Goal: Information Seeking & Learning: Understand process/instructions

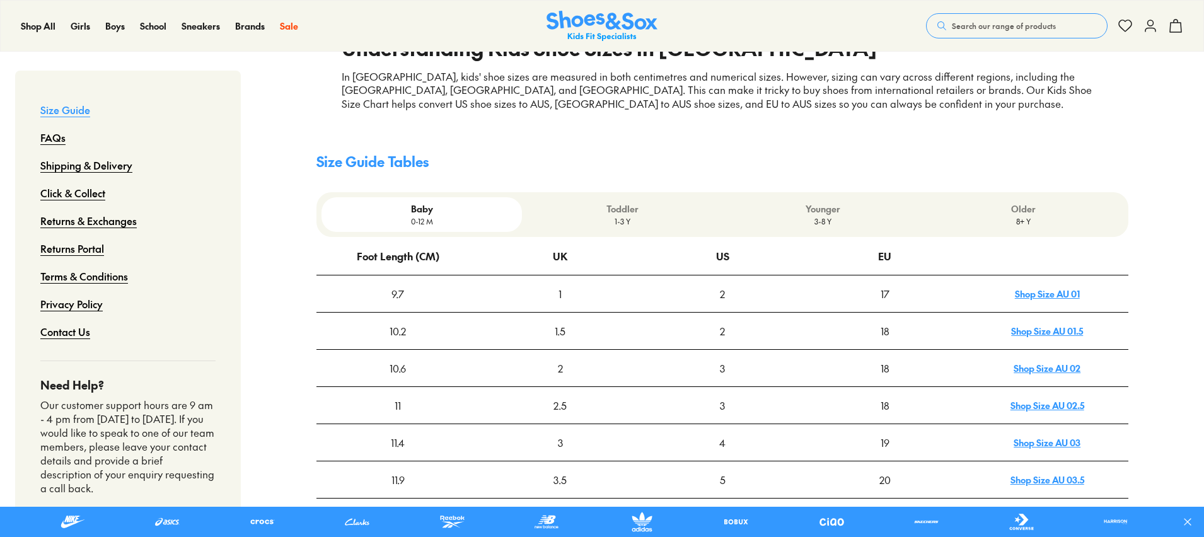
scroll to position [268, 0]
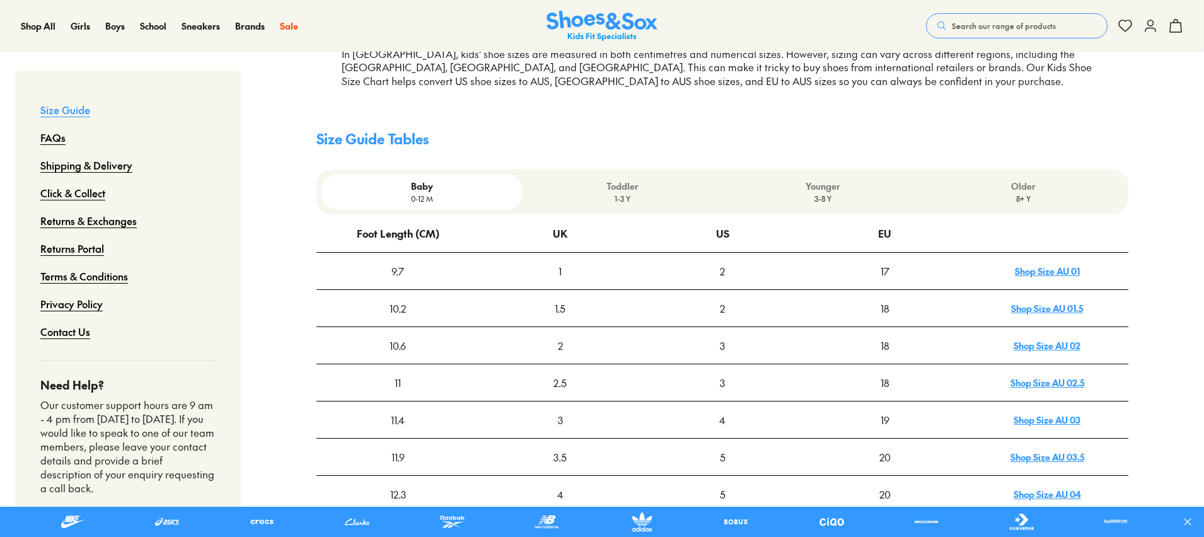
click at [633, 188] on p "Toddler" at bounding box center [622, 186] width 190 height 13
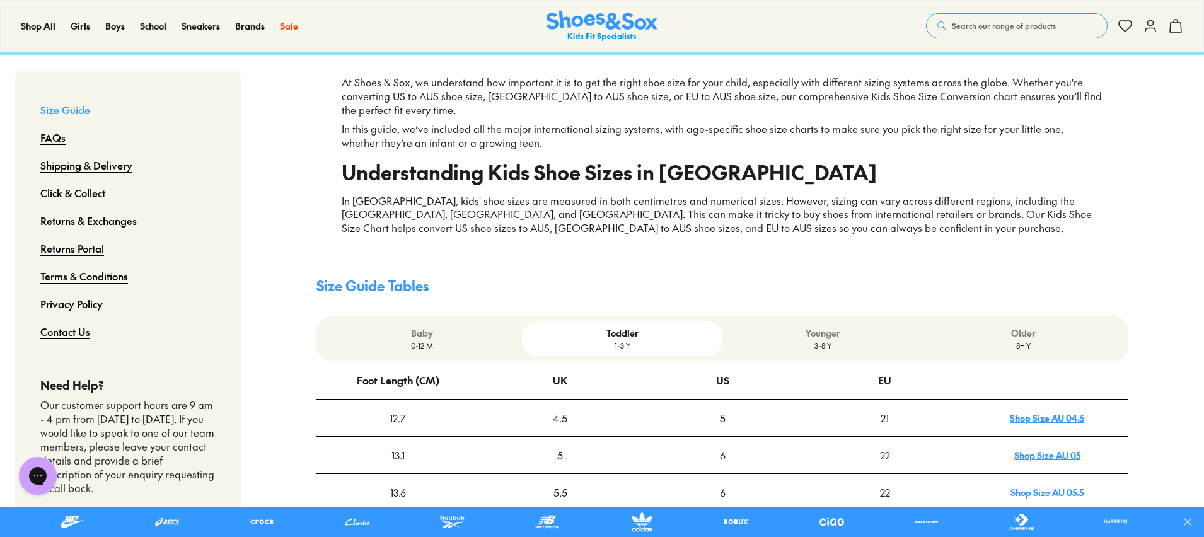
scroll to position [0, 0]
drag, startPoint x: 836, startPoint y: 330, endPoint x: 785, endPoint y: 350, distance: 54.9
click at [836, 330] on p "Younger" at bounding box center [822, 332] width 190 height 13
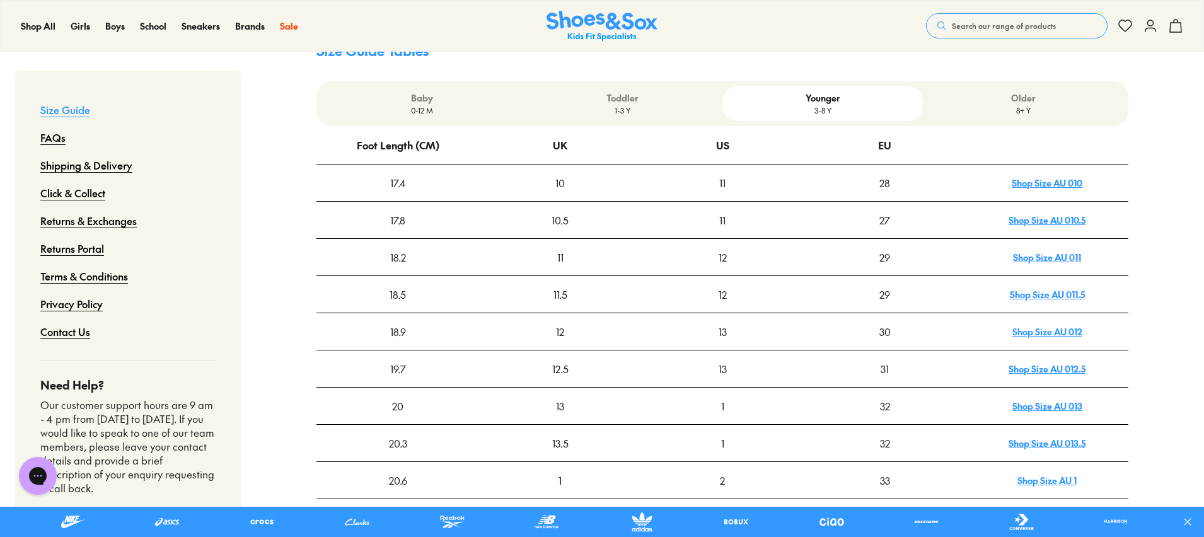
scroll to position [497, 0]
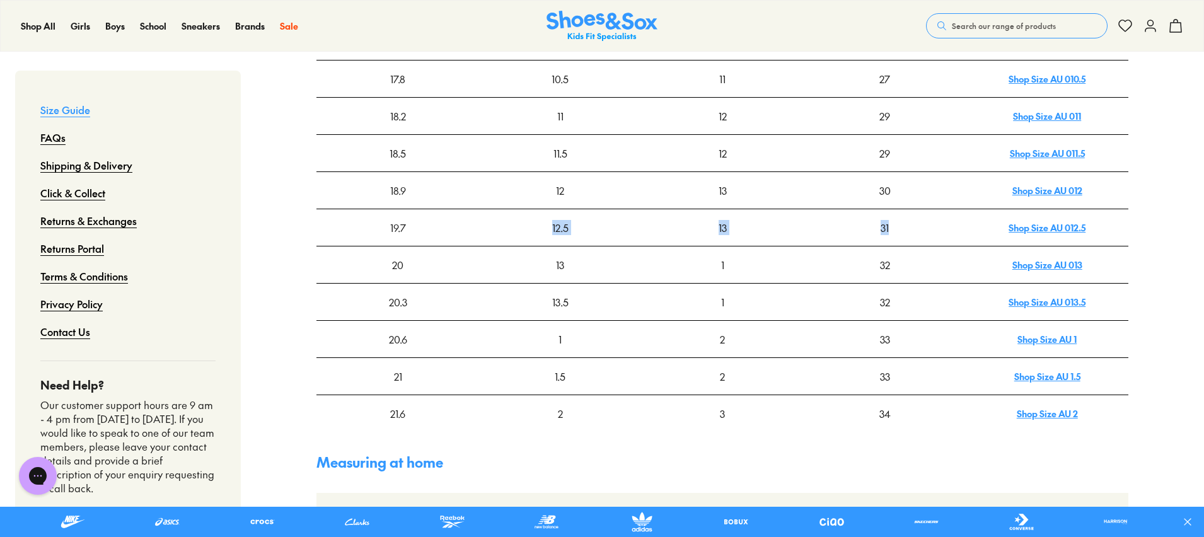
drag, startPoint x: 437, startPoint y: 232, endPoint x: 893, endPoint y: 235, distance: 455.1
click at [893, 235] on tr "19.7 12.5 13 31 Shop Size AU 012.5" at bounding box center [722, 227] width 812 height 37
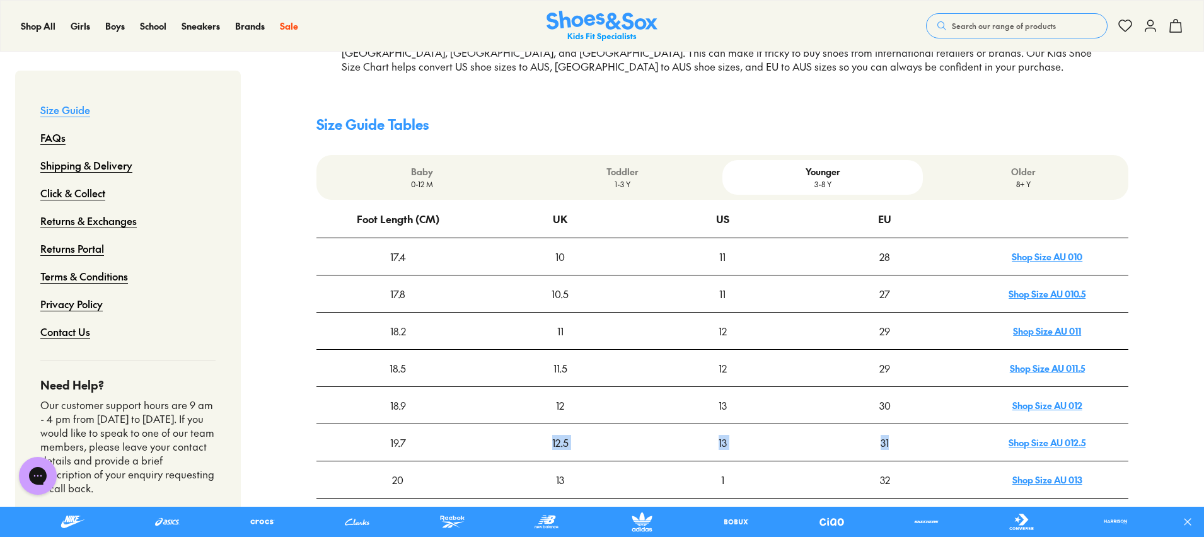
scroll to position [263, 0]
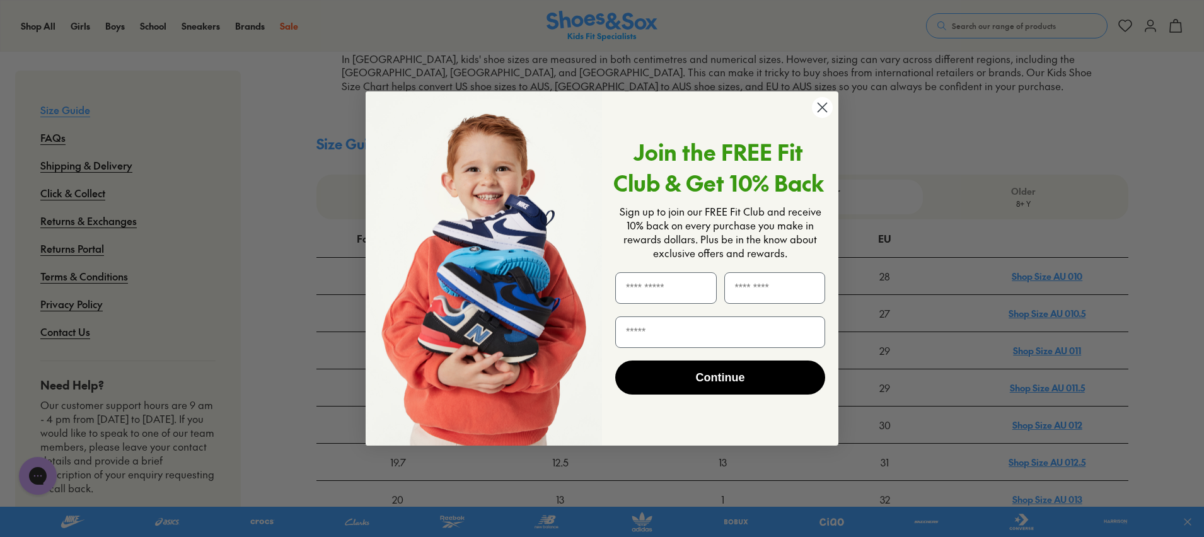
drag, startPoint x: 821, startPoint y: 108, endPoint x: 813, endPoint y: 129, distance: 21.8
click at [820, 108] on icon "Close dialog" at bounding box center [822, 107] width 22 height 22
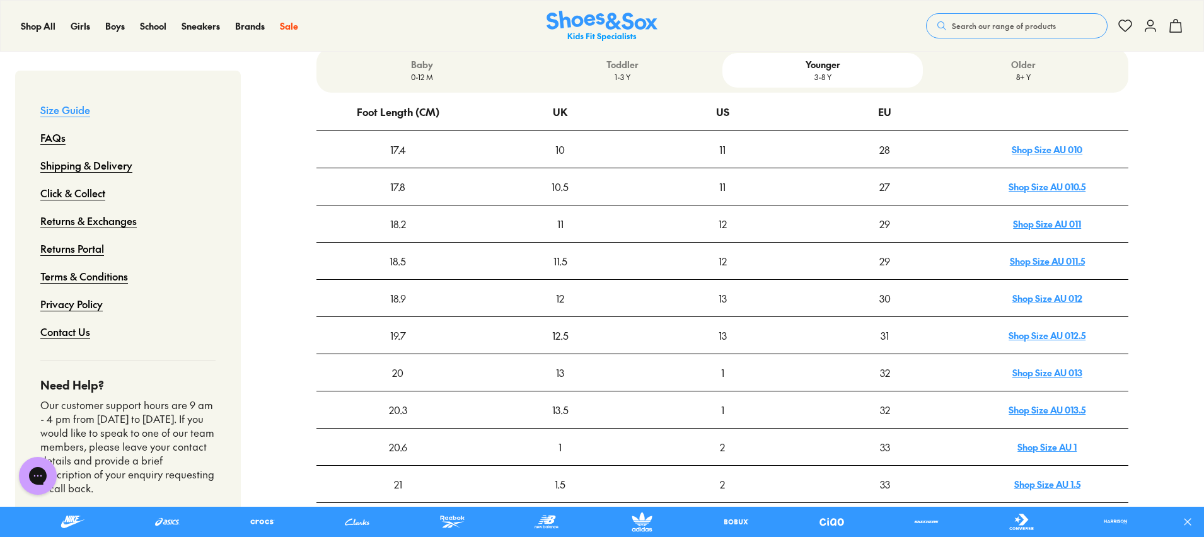
scroll to position [401, 0]
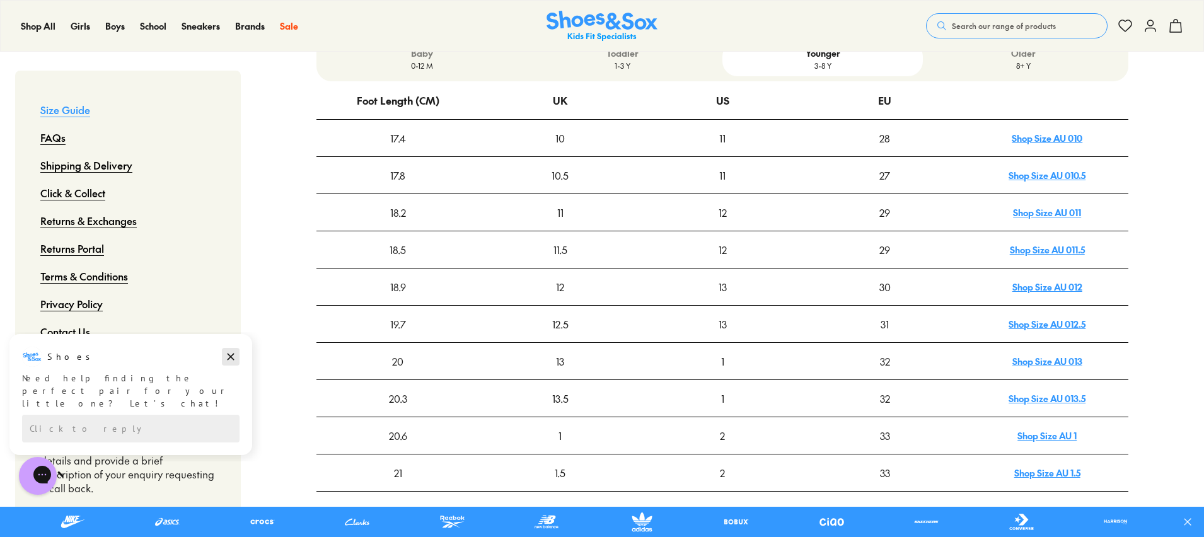
click at [233, 359] on icon "Dismiss campaign" at bounding box center [231, 357] width 7 height 7
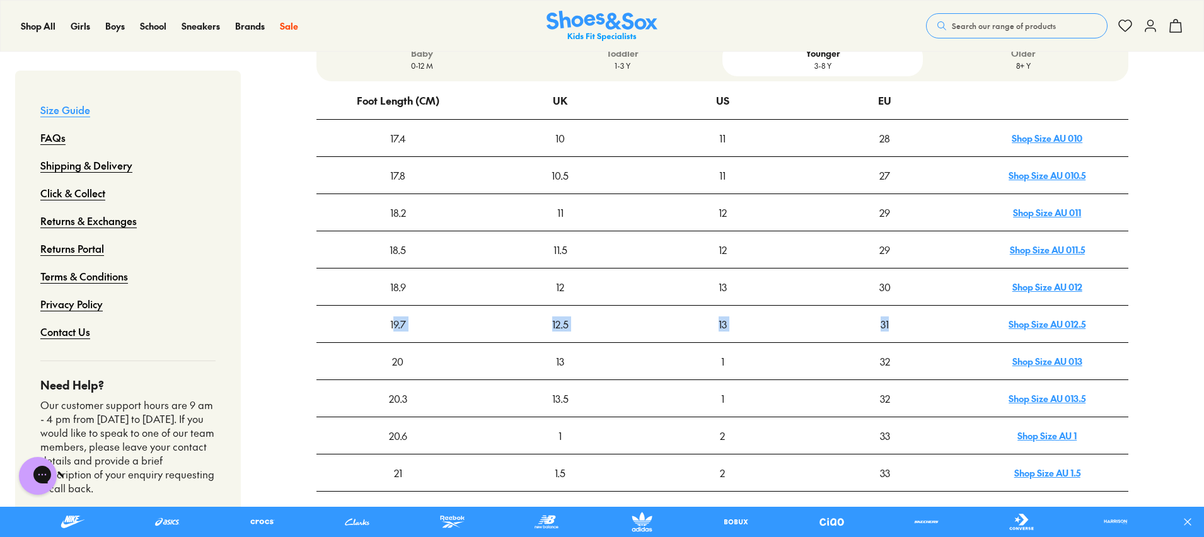
drag, startPoint x: 396, startPoint y: 326, endPoint x: 893, endPoint y: 323, distance: 496.1
click at [893, 323] on tr "19.7 12.5 13 31 Shop Size AU 012.5" at bounding box center [722, 324] width 812 height 37
click at [891, 323] on div "31" at bounding box center [884, 323] width 161 height 35
drag, startPoint x: 903, startPoint y: 277, endPoint x: 379, endPoint y: 287, distance: 523.9
click at [379, 287] on tr "18.9 12 13 30 Shop Size AU 012" at bounding box center [722, 287] width 812 height 37
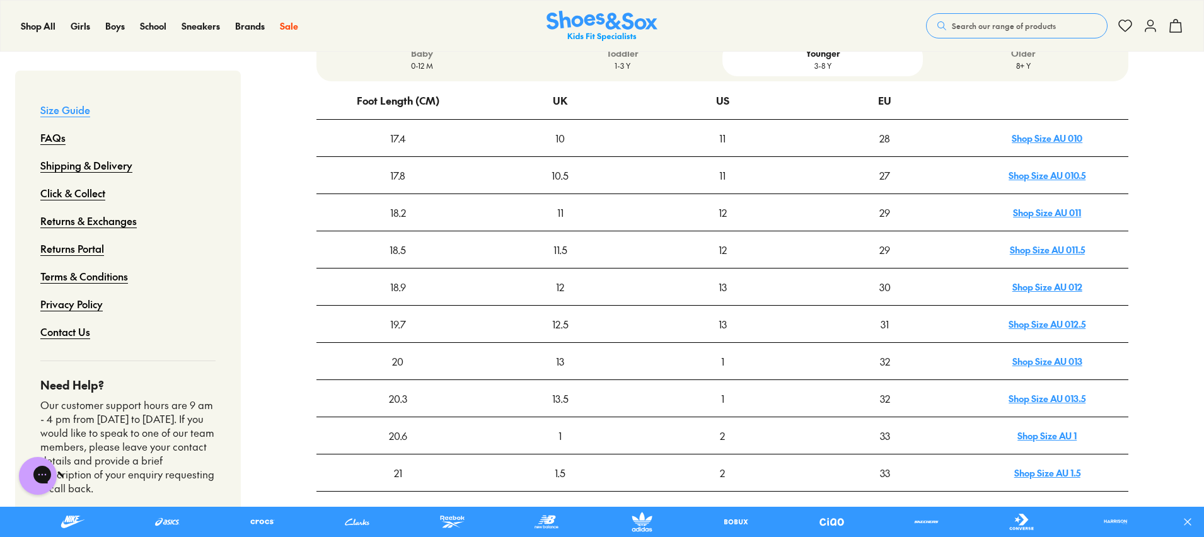
click at [379, 287] on div "18.9" at bounding box center [397, 286] width 161 height 35
